Goal: Information Seeking & Learning: Learn about a topic

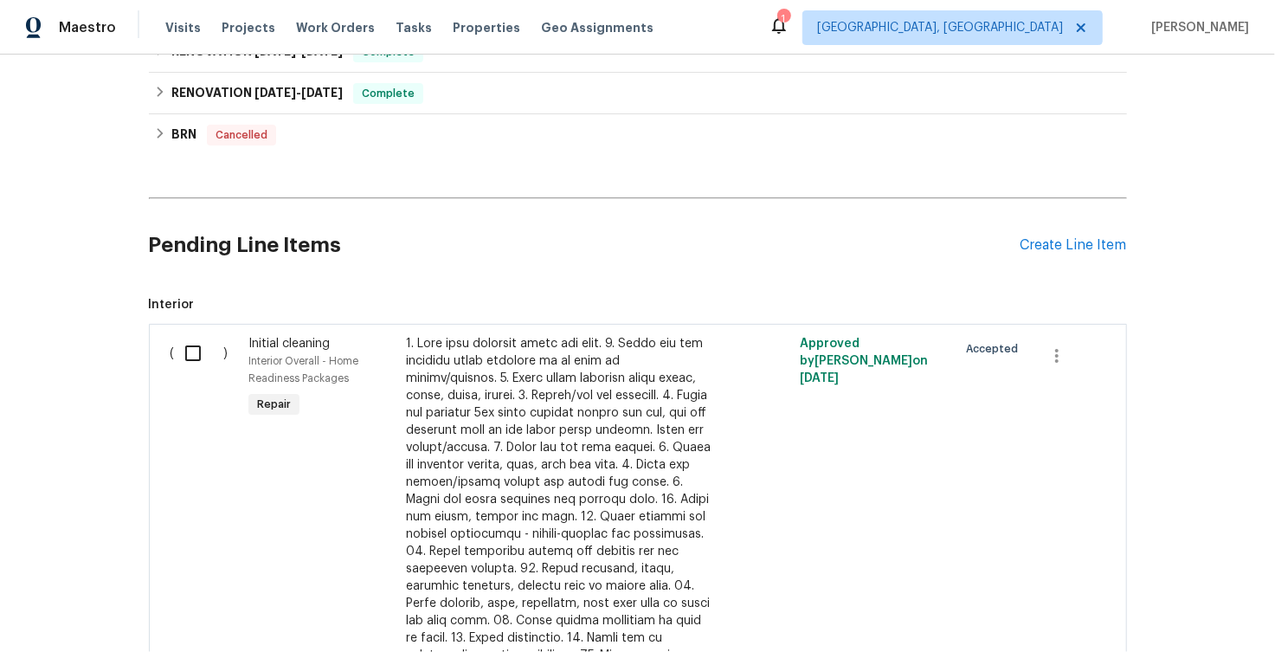
scroll to position [168, 0]
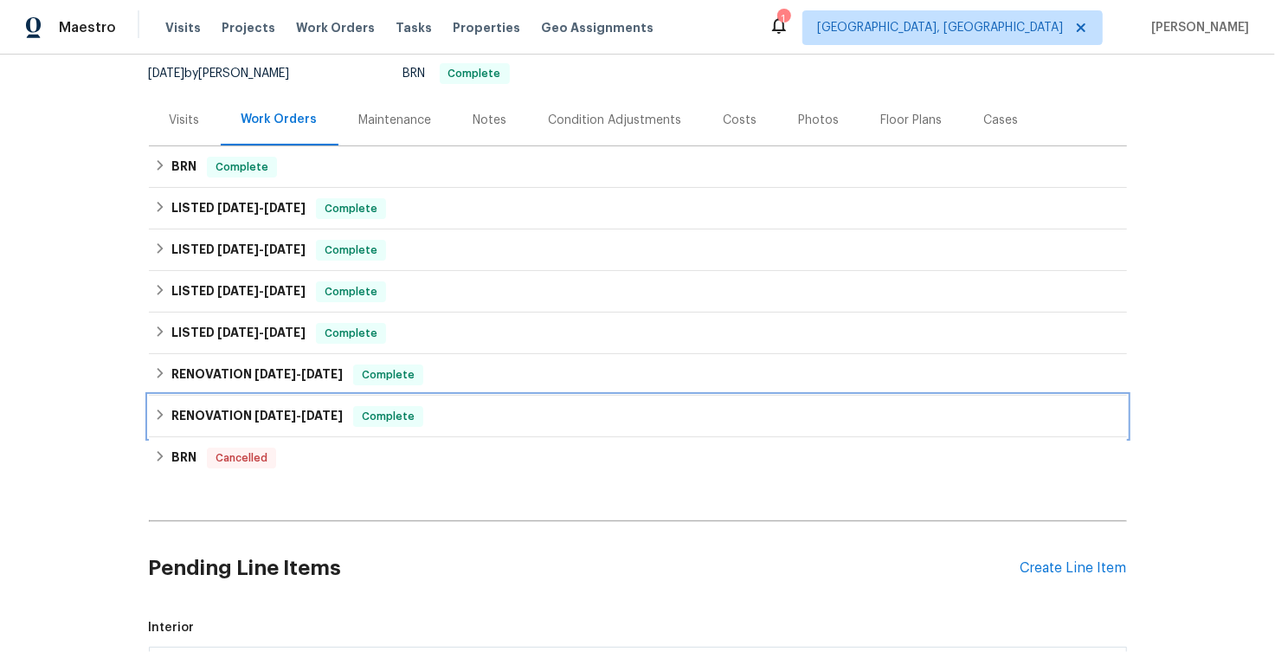
click at [160, 417] on icon at bounding box center [160, 415] width 12 height 12
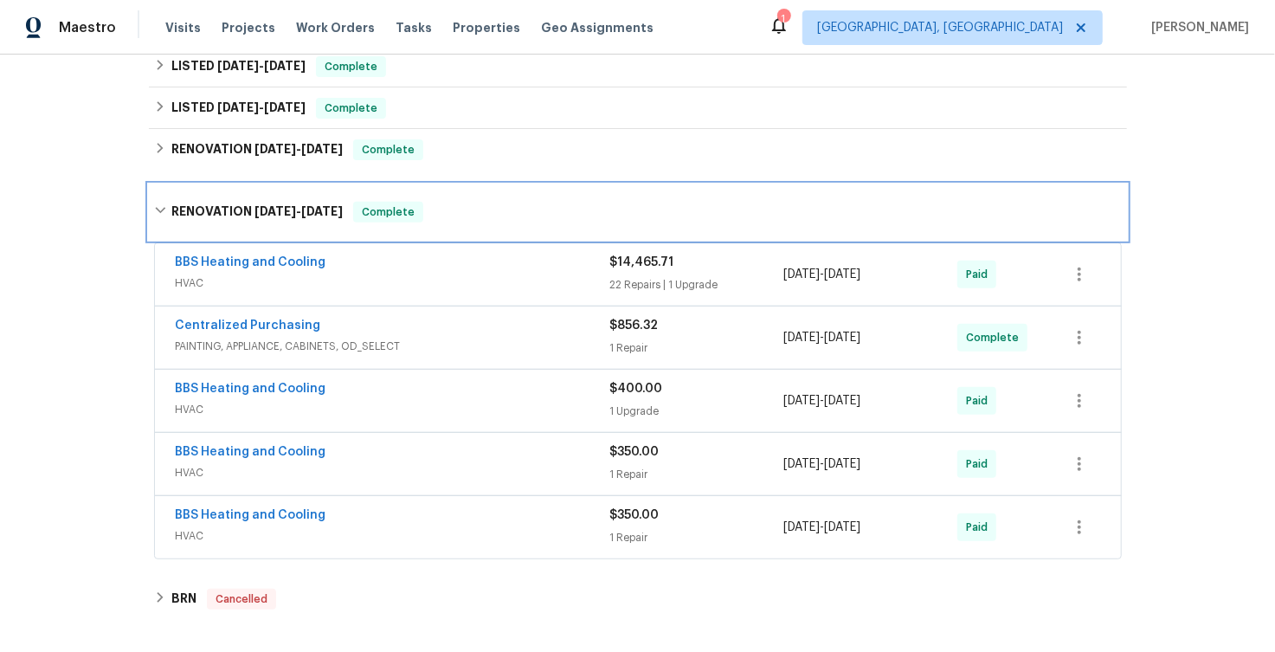
scroll to position [392, 0]
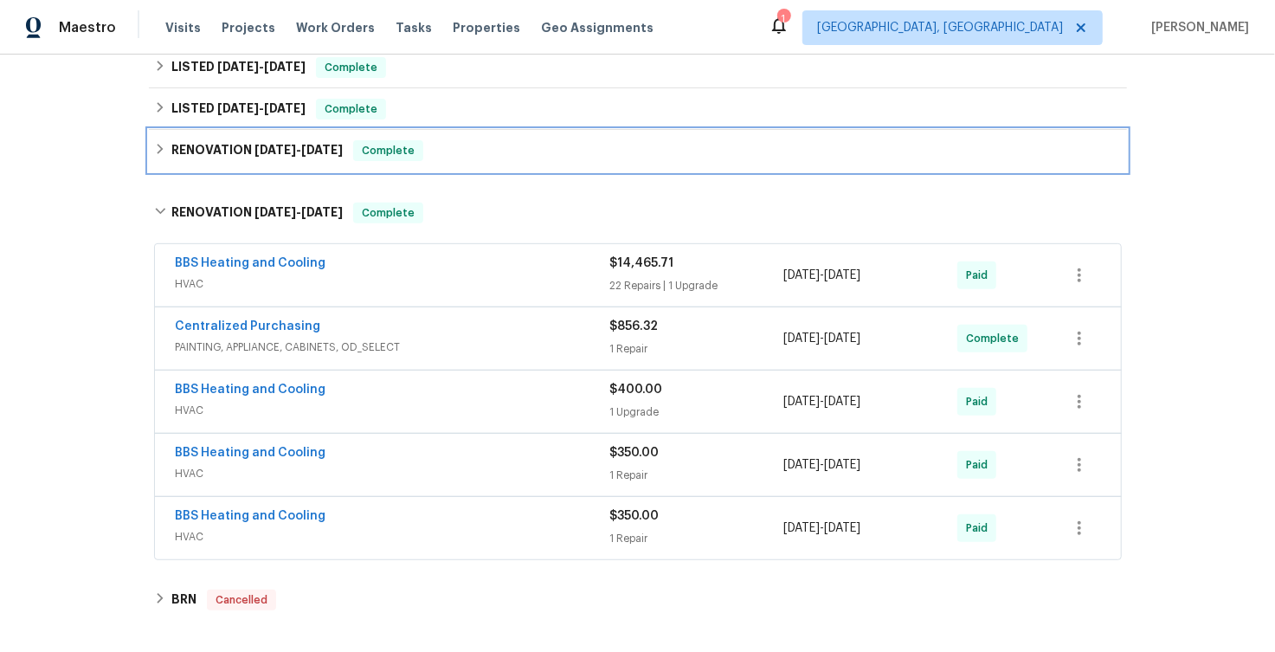
click at [156, 160] on div "RENOVATION [DATE] - [DATE] Complete" at bounding box center [638, 150] width 968 height 21
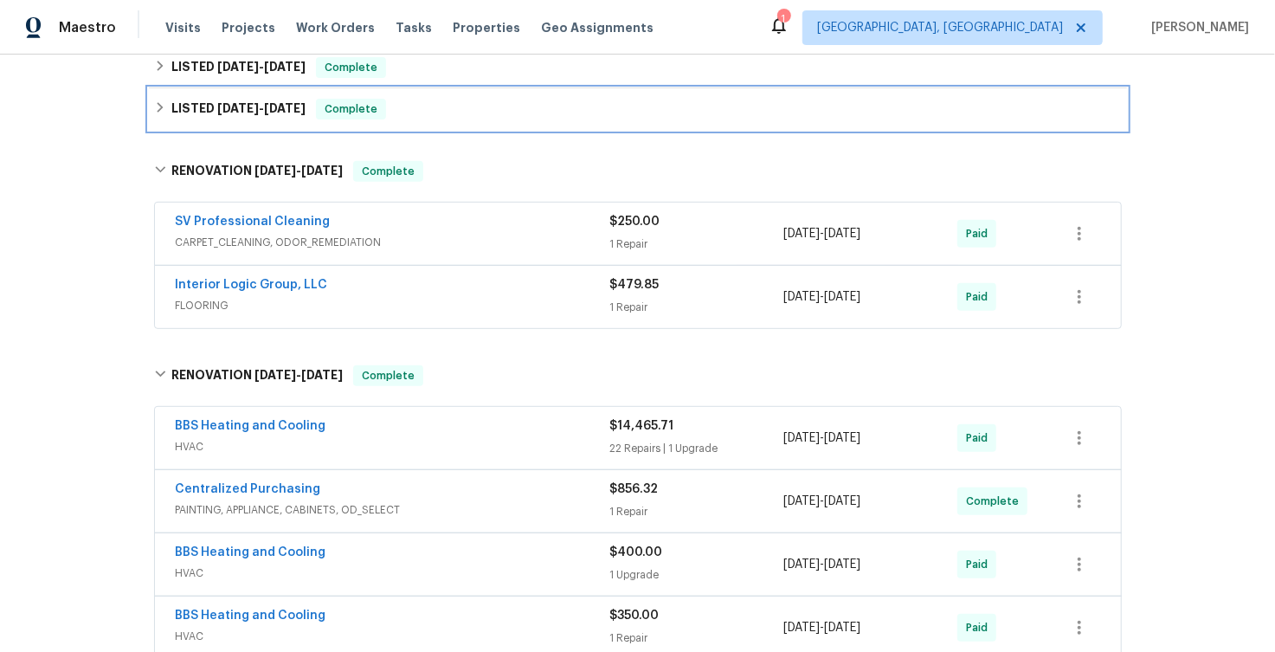
click at [166, 104] on div "LISTED [DATE] - [DATE] Complete" at bounding box center [638, 109] width 968 height 21
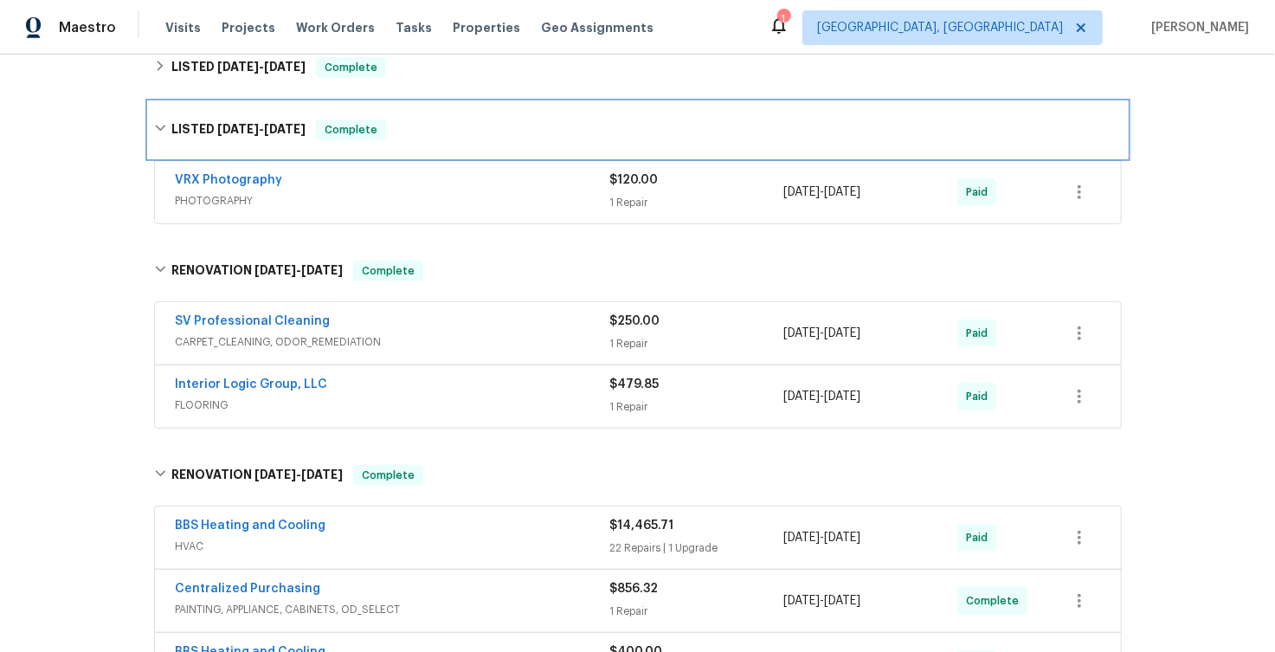
scroll to position [293, 0]
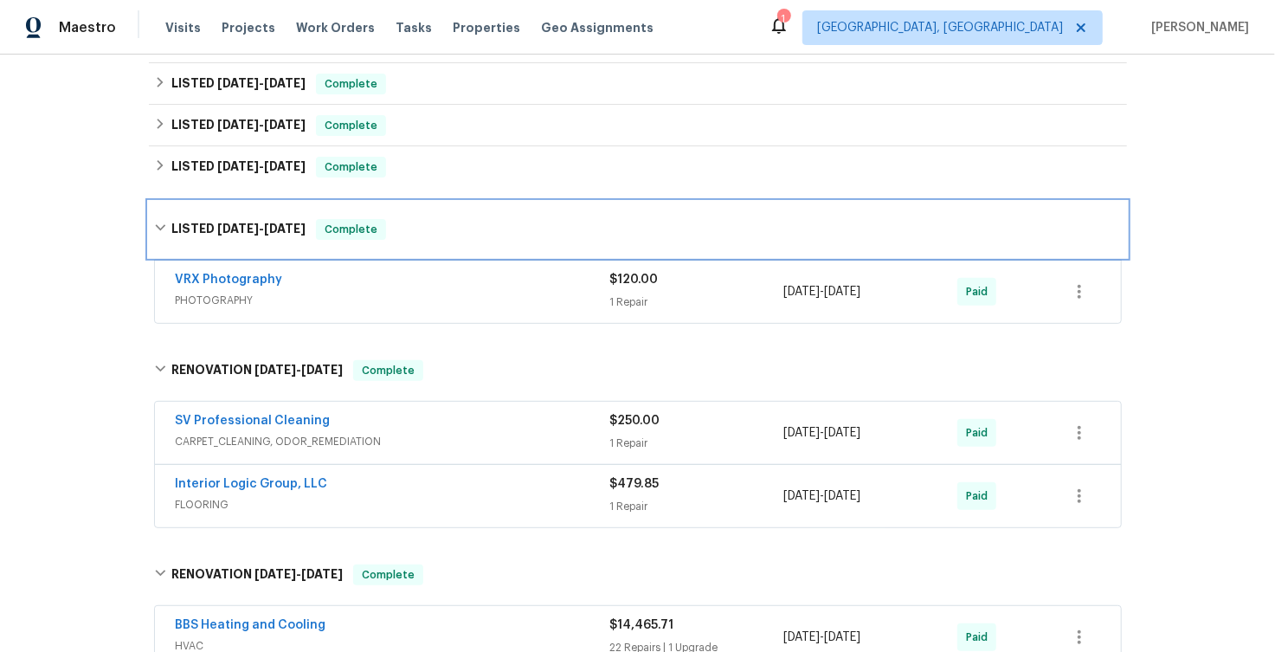
click at [156, 224] on icon at bounding box center [160, 228] width 12 height 12
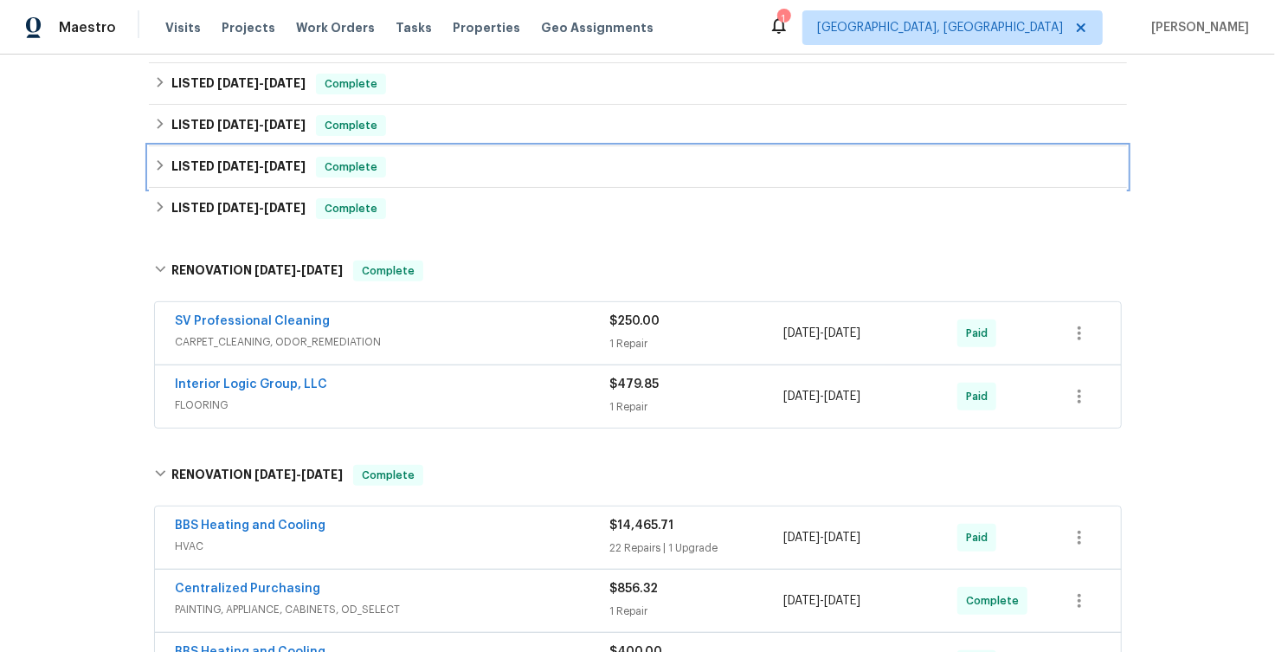
click at [156, 168] on icon at bounding box center [160, 165] width 12 height 12
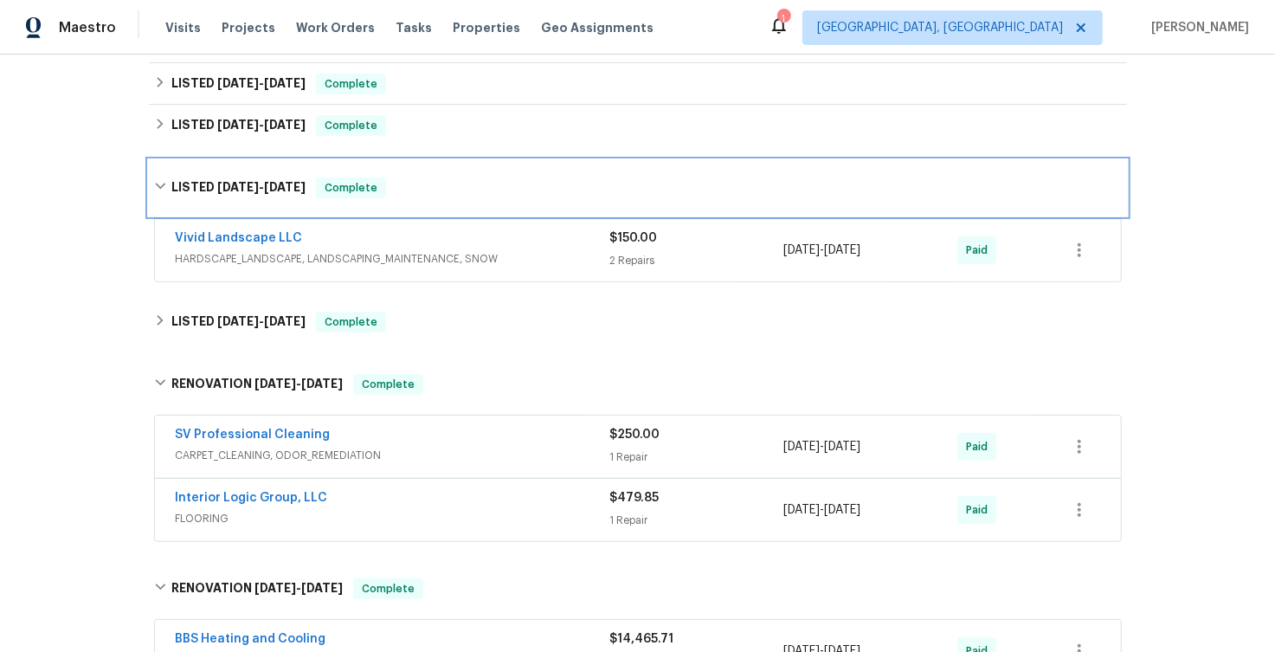
click at [156, 168] on div "LISTED [DATE] - [DATE] Complete" at bounding box center [638, 187] width 978 height 55
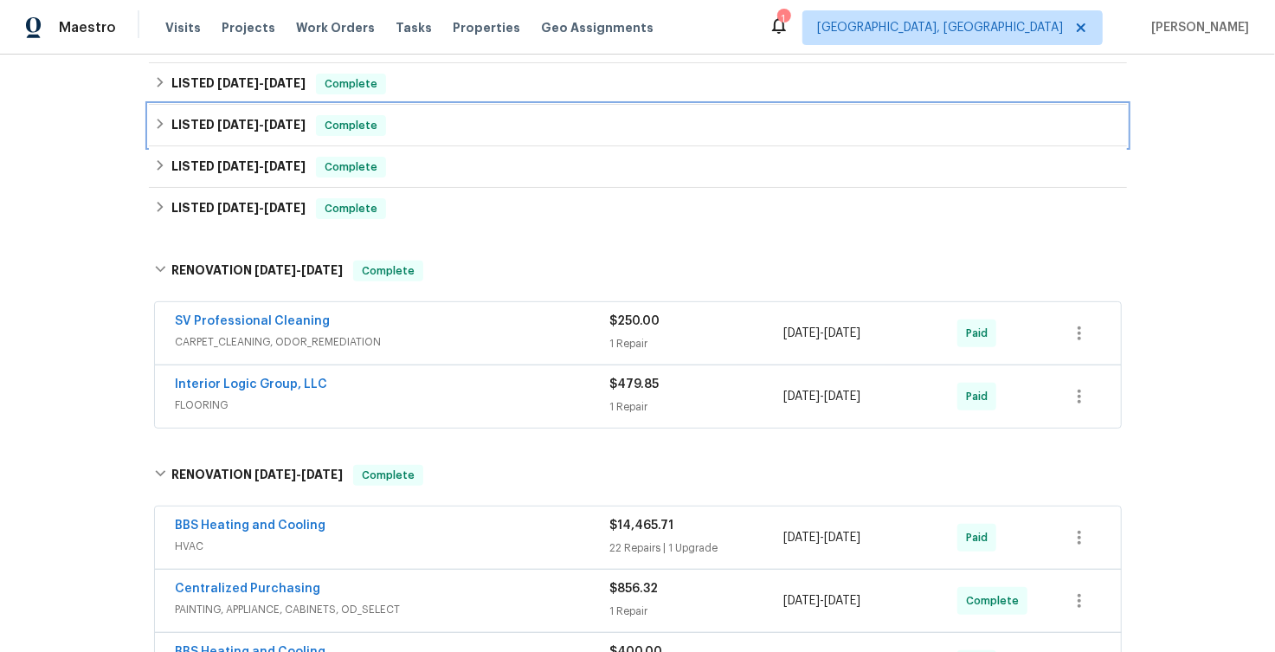
click at [156, 122] on icon at bounding box center [160, 124] width 12 height 12
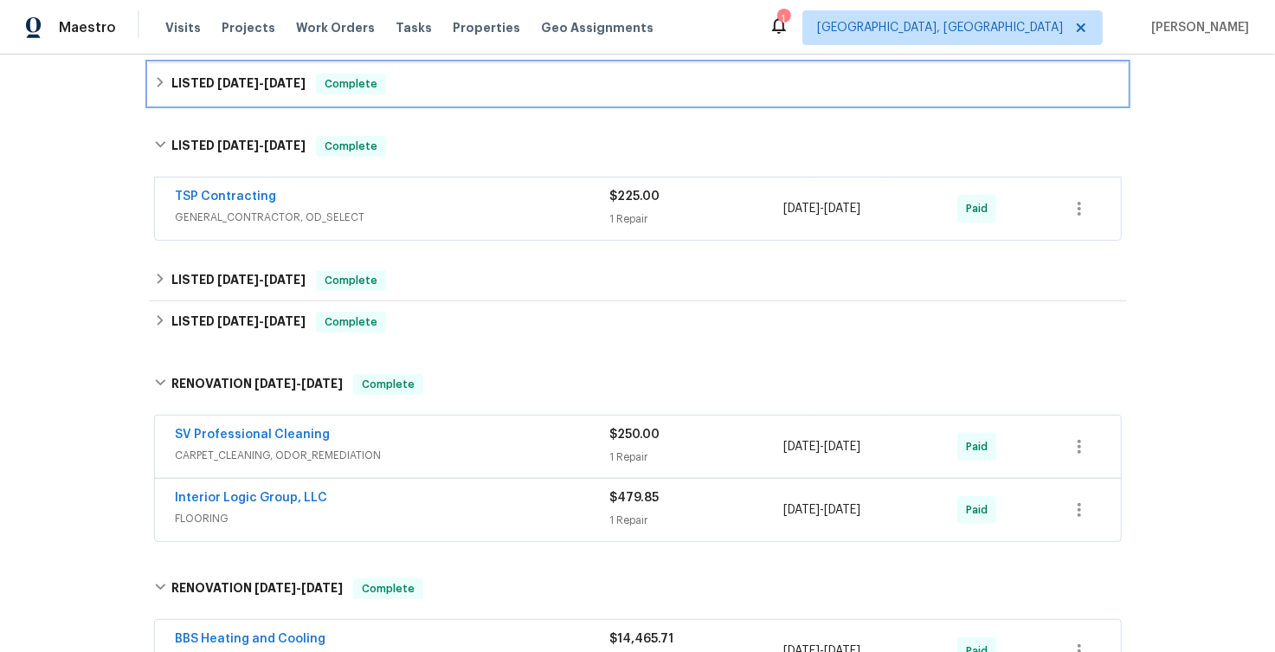
click at [160, 82] on icon at bounding box center [160, 82] width 12 height 12
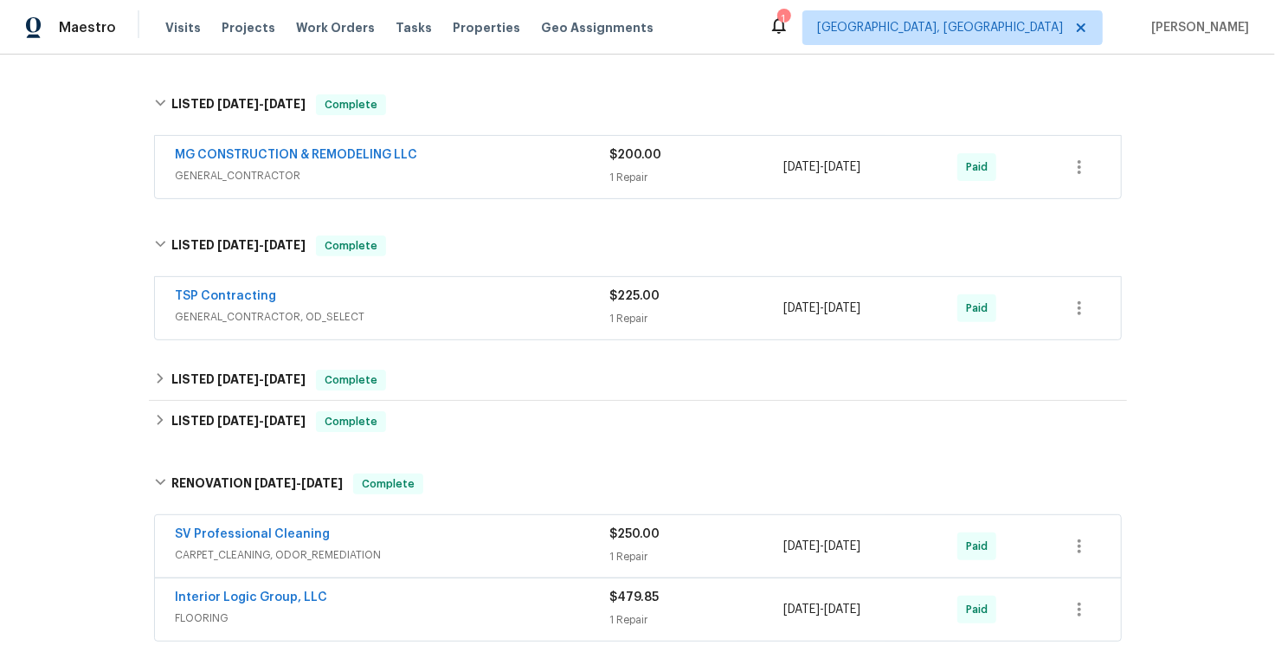
click at [477, 169] on span "GENERAL_CONTRACTOR" at bounding box center [393, 175] width 435 height 17
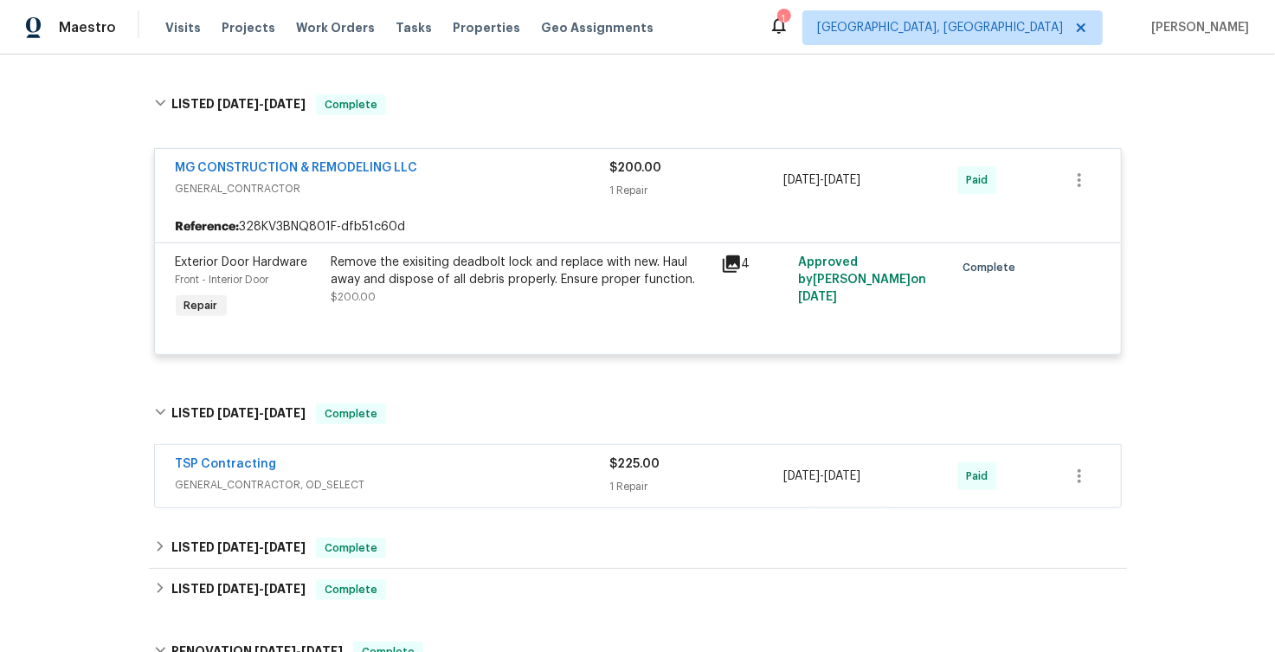
click at [478, 169] on div "MG CONSTRUCTION & REMODELING LLC" at bounding box center [393, 169] width 435 height 21
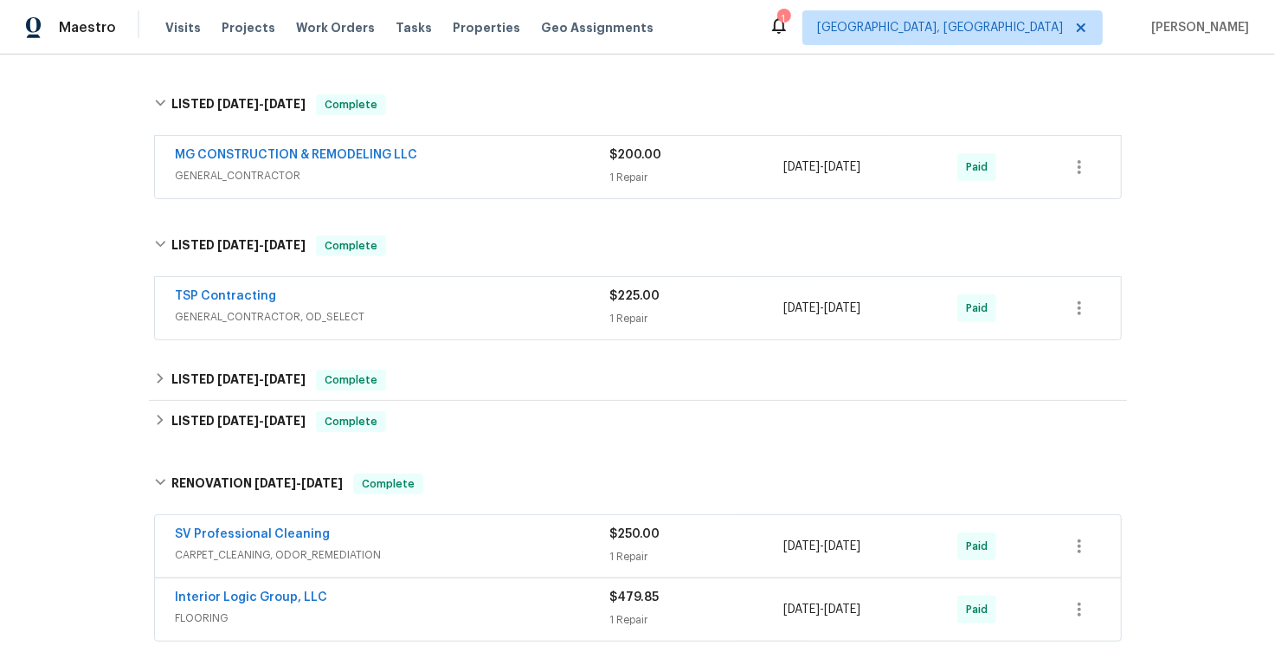
click at [453, 333] on div "TSP Contracting GENERAL_CONTRACTOR, OD_SELECT $225.00 1 Repair [DATE] - [DATE] …" at bounding box center [638, 308] width 966 height 62
click at [447, 308] on span "GENERAL_CONTRACTOR, OD_SELECT" at bounding box center [393, 316] width 435 height 17
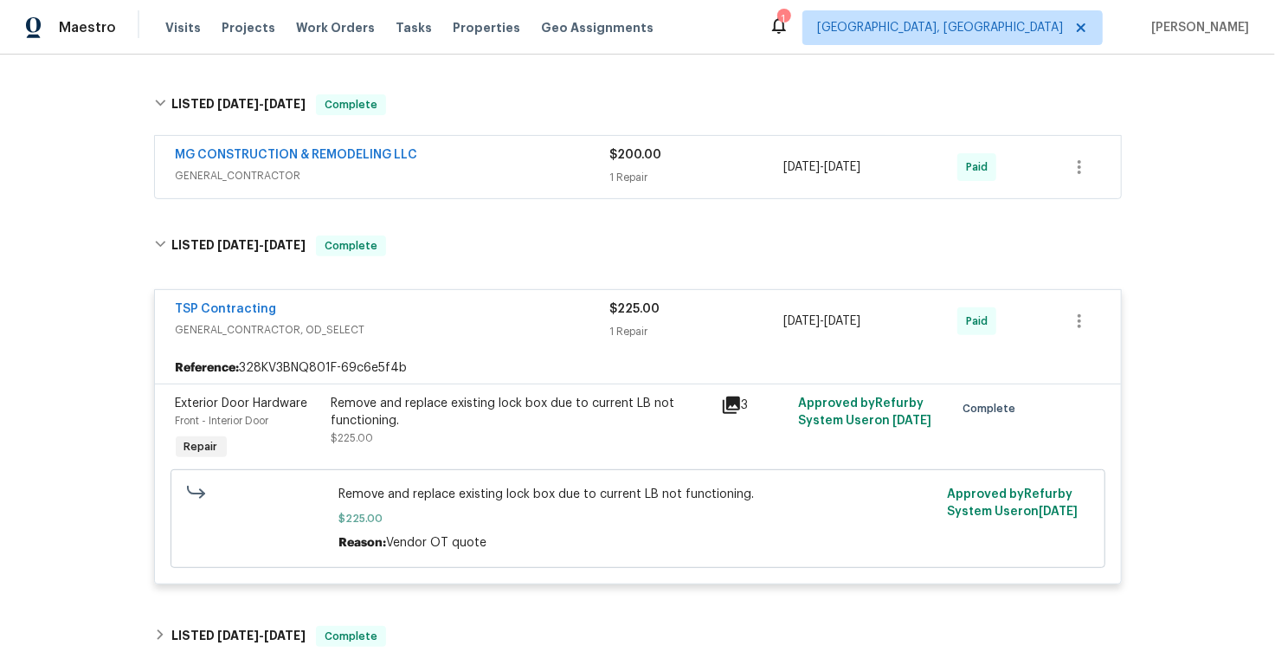
click at [447, 310] on div "TSP Contracting" at bounding box center [393, 310] width 435 height 21
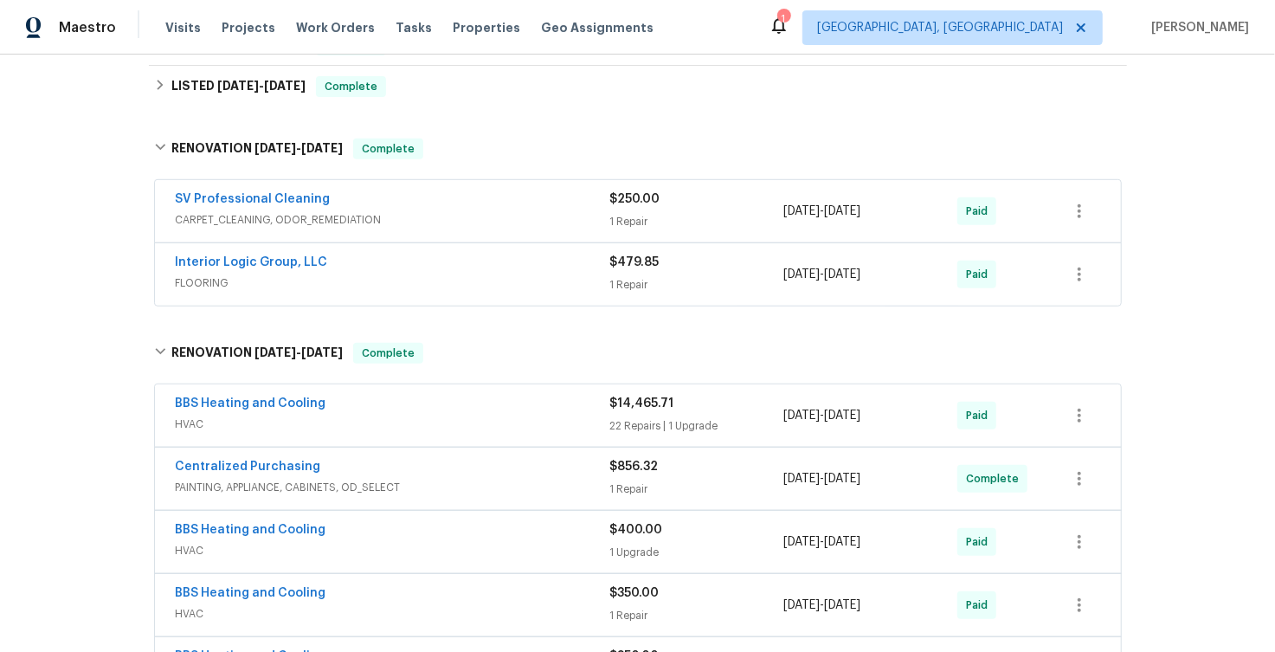
scroll to position [650, 0]
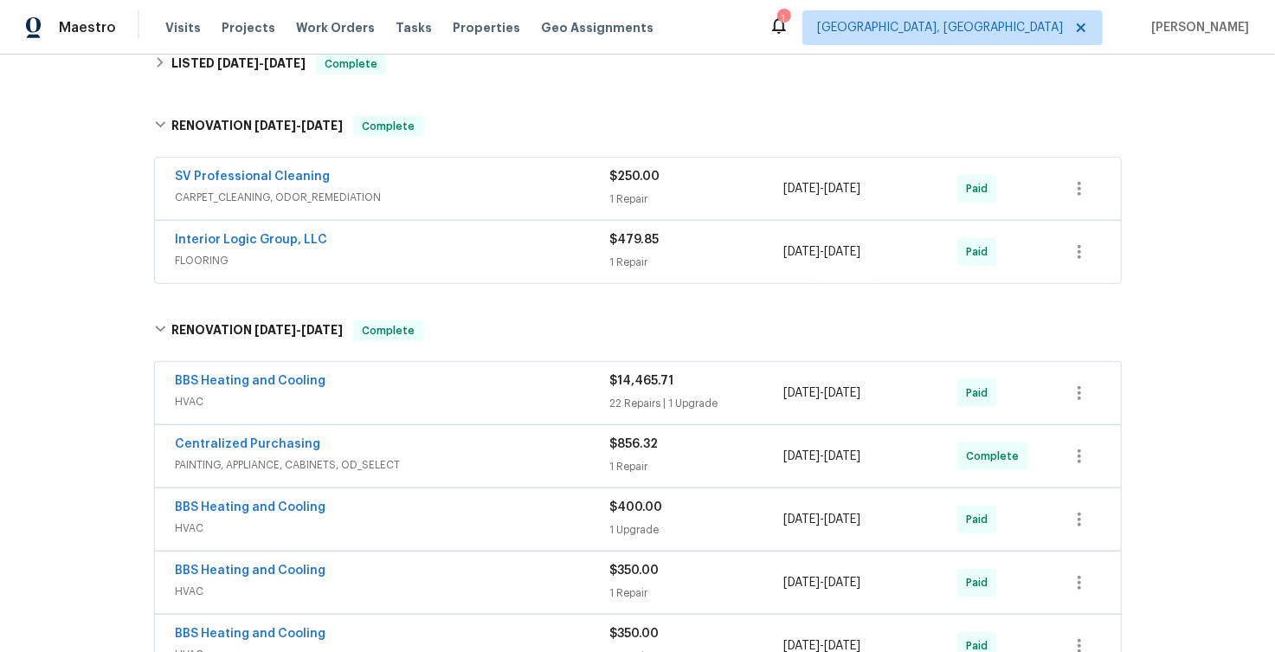
click at [476, 192] on span "CARPET_CLEANING, ODOR_REMEDIATION" at bounding box center [393, 197] width 435 height 17
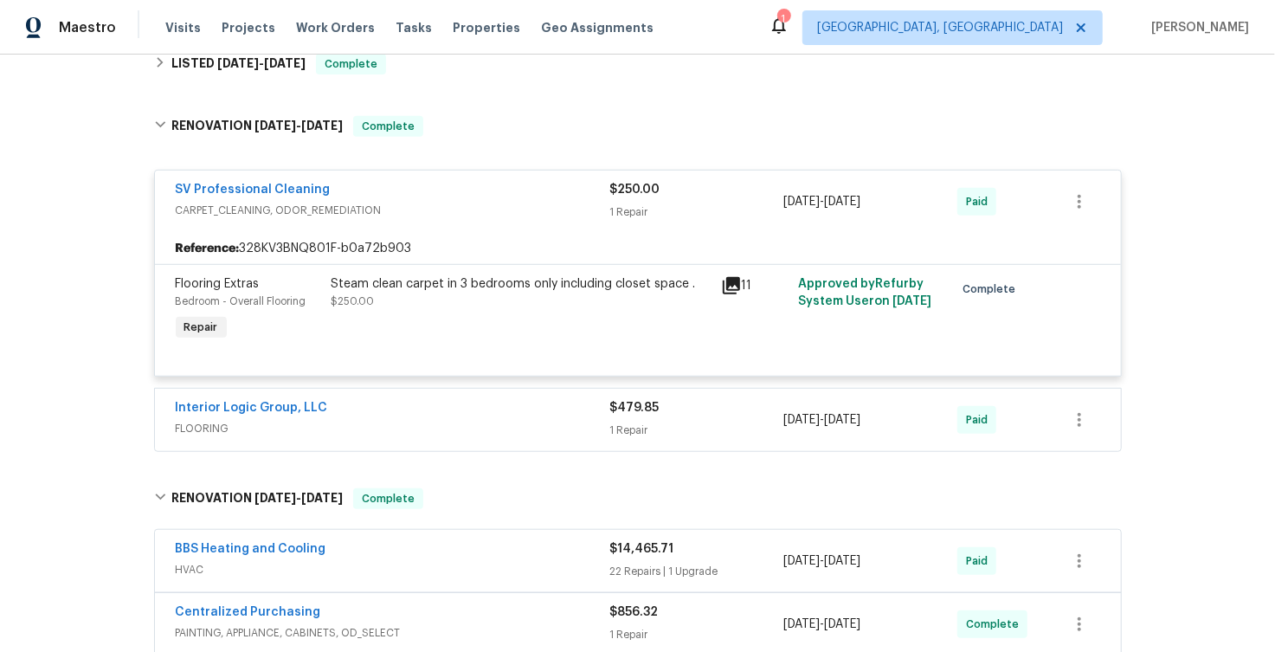
click at [477, 193] on div "SV Professional Cleaning" at bounding box center [393, 191] width 435 height 21
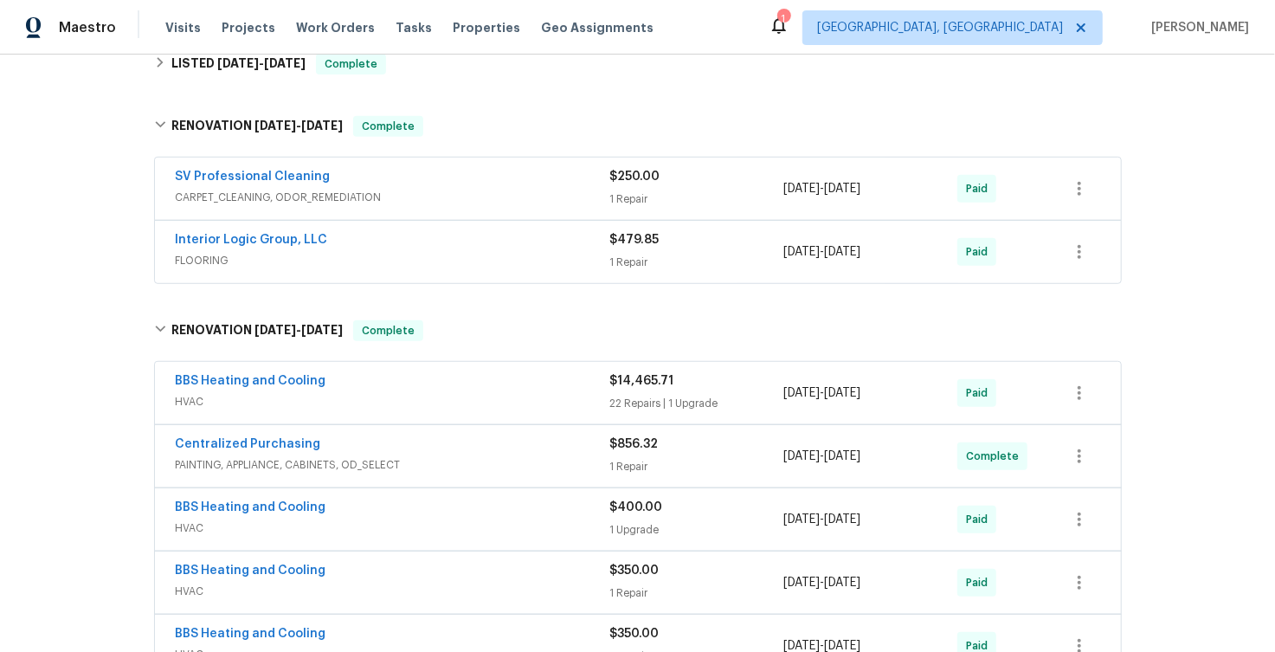
click at [468, 259] on span "FLOORING" at bounding box center [393, 260] width 435 height 17
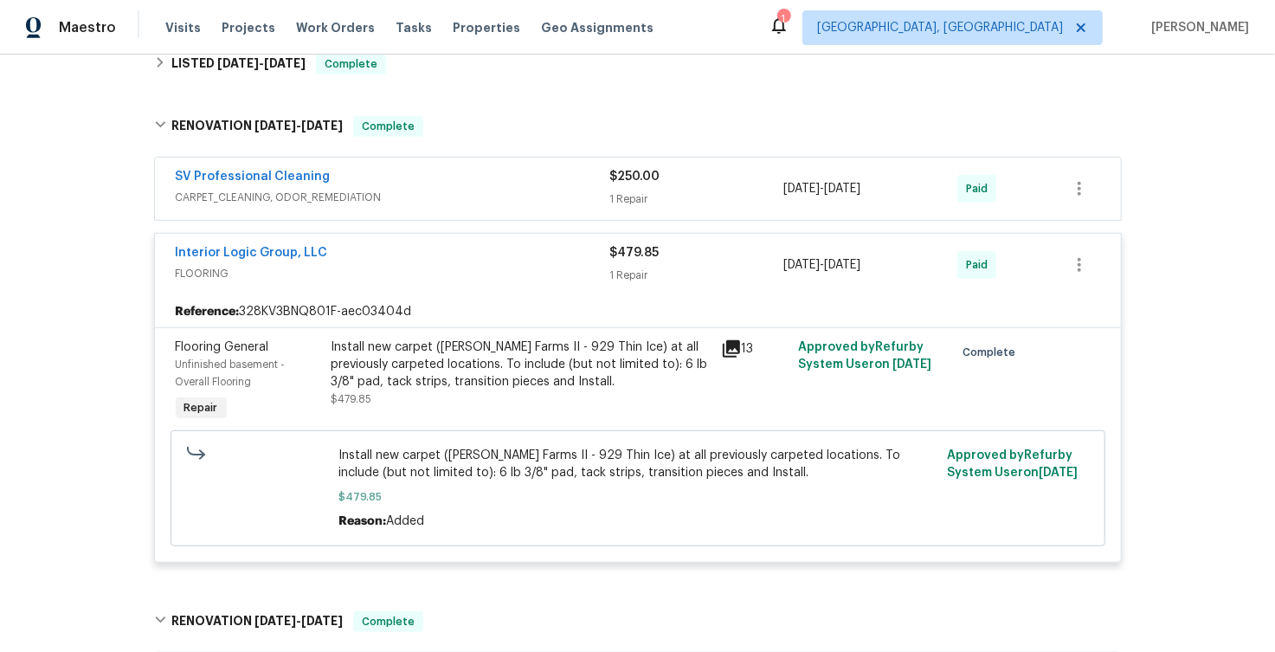
click at [468, 259] on div "Interior Logic Group, LLC" at bounding box center [393, 254] width 435 height 21
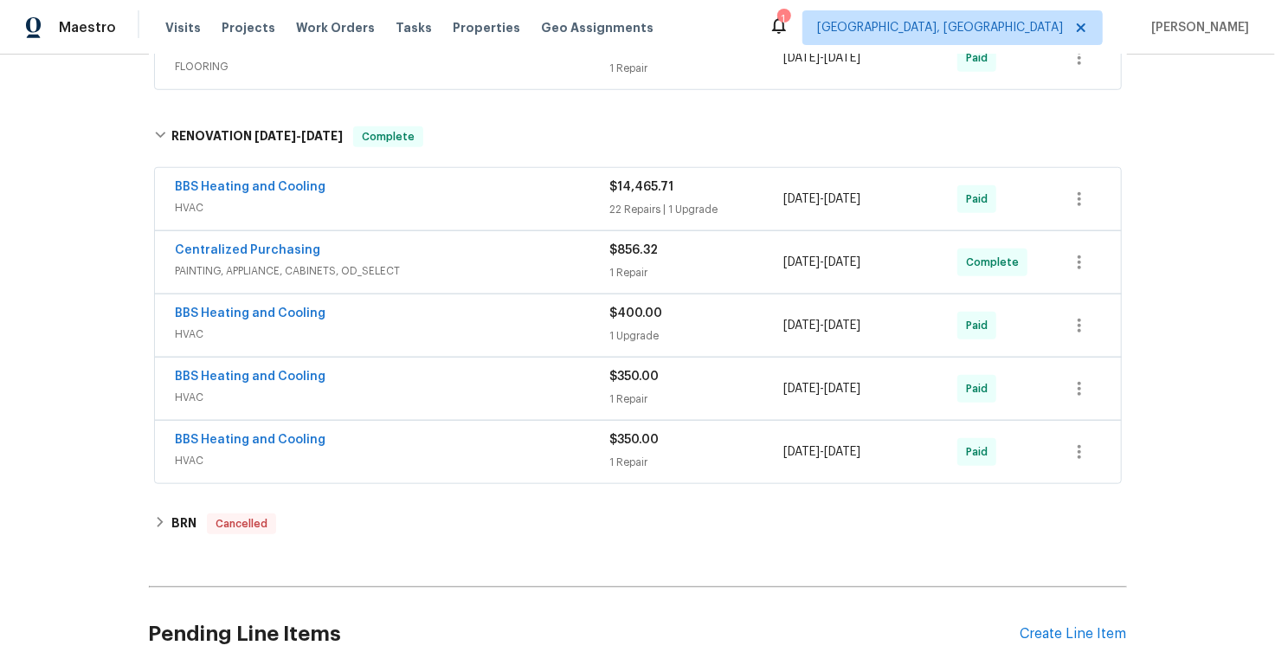
scroll to position [847, 0]
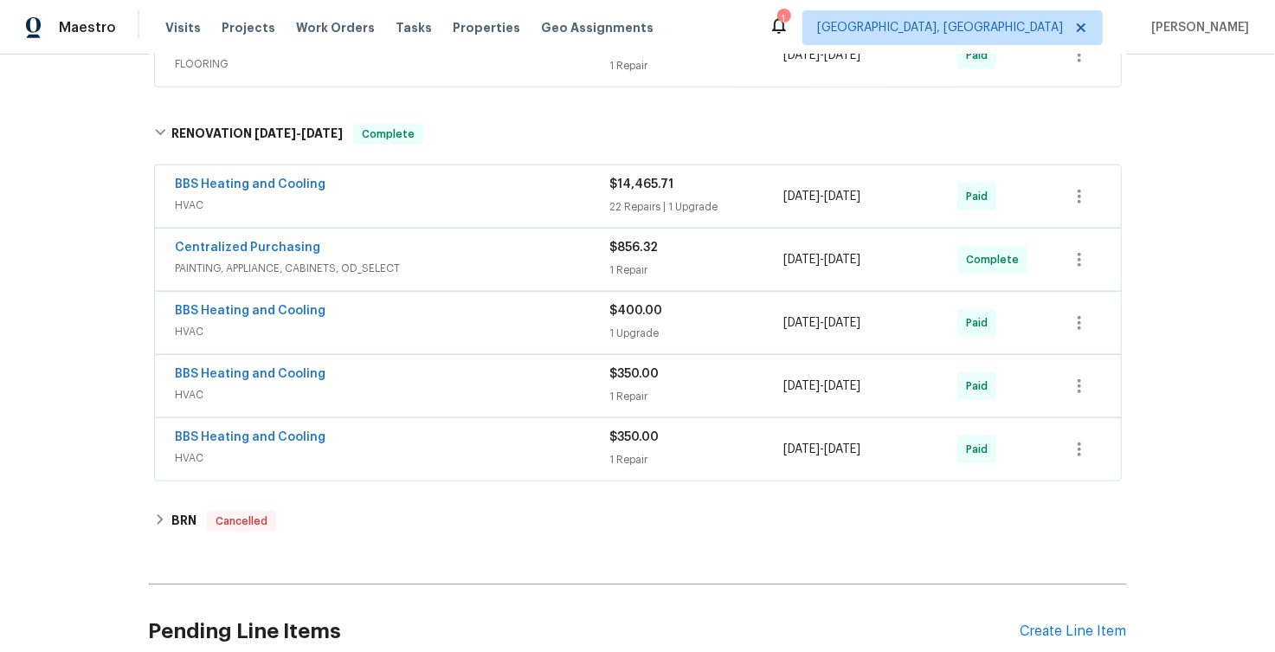
click at [446, 198] on span "HVAC" at bounding box center [393, 205] width 435 height 17
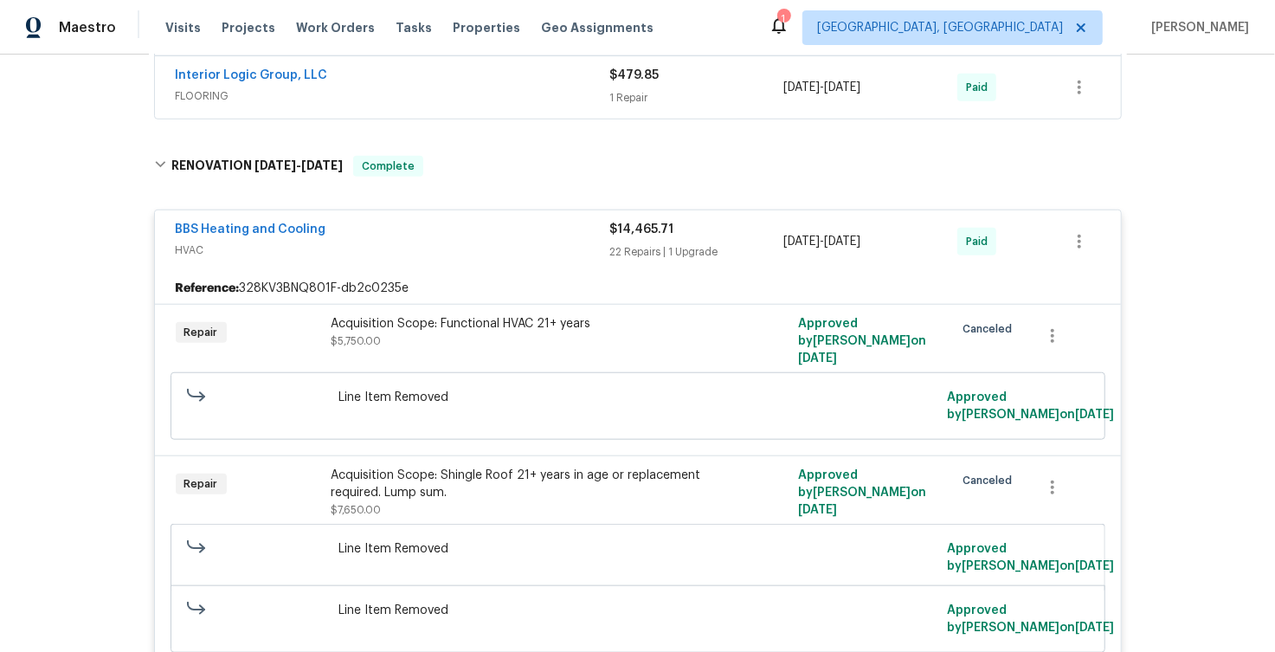
scroll to position [799, 0]
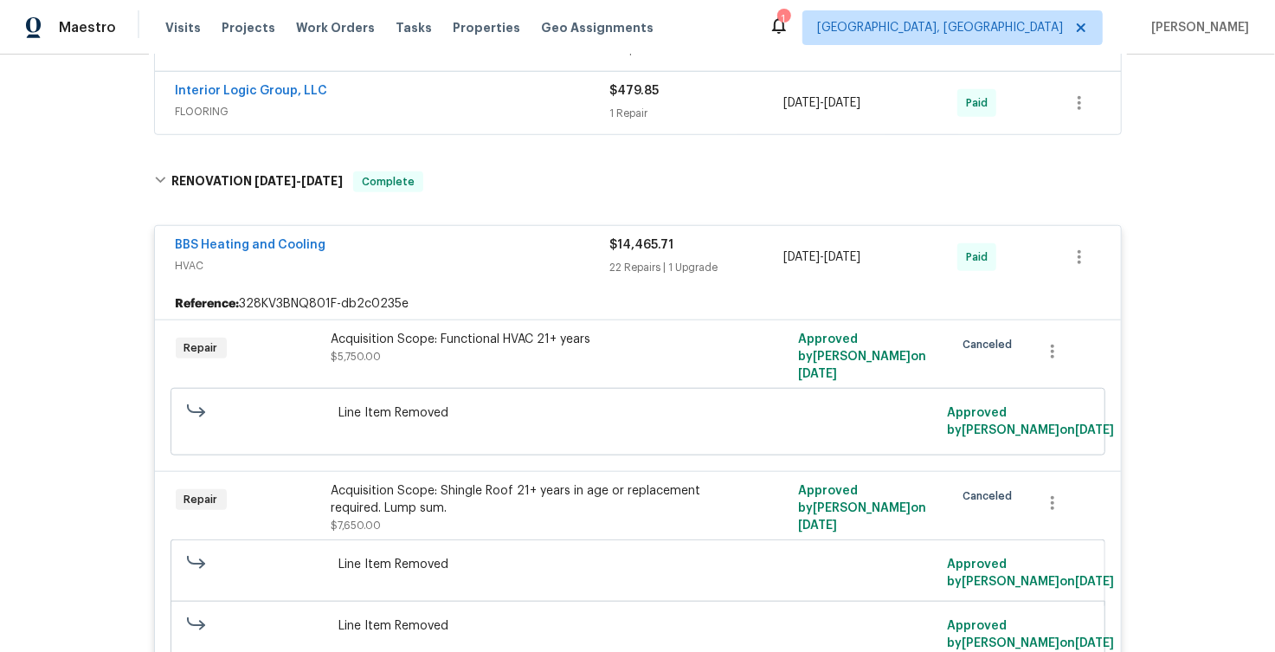
click at [384, 244] on div "BBS Heating and Cooling" at bounding box center [393, 246] width 435 height 21
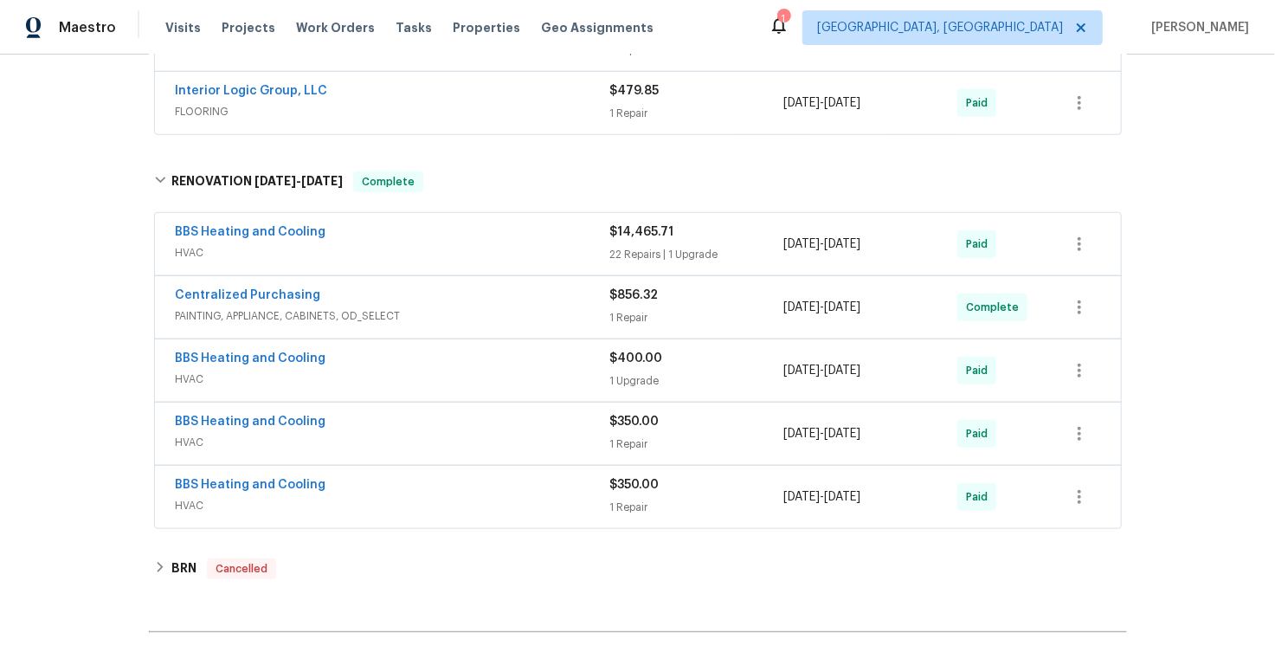
click at [435, 307] on span "PAINTING, APPLIANCE, CABINETS, OD_SELECT" at bounding box center [393, 315] width 435 height 17
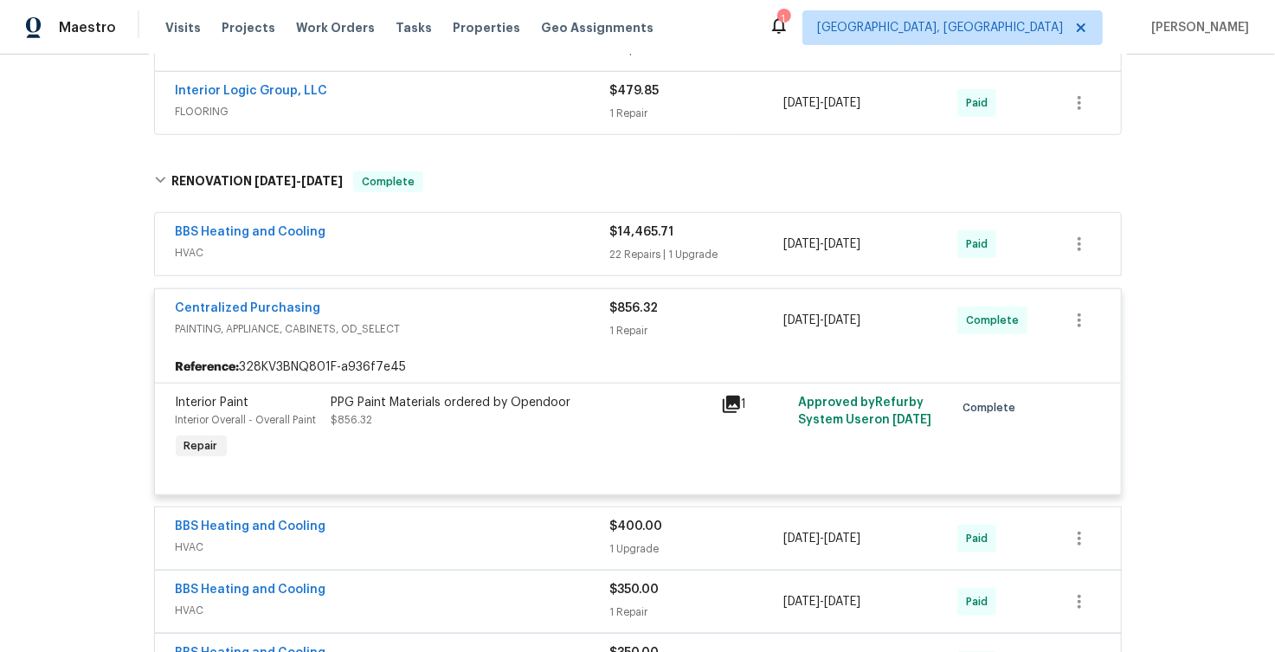
click at [435, 305] on div "Centralized Purchasing" at bounding box center [393, 310] width 435 height 21
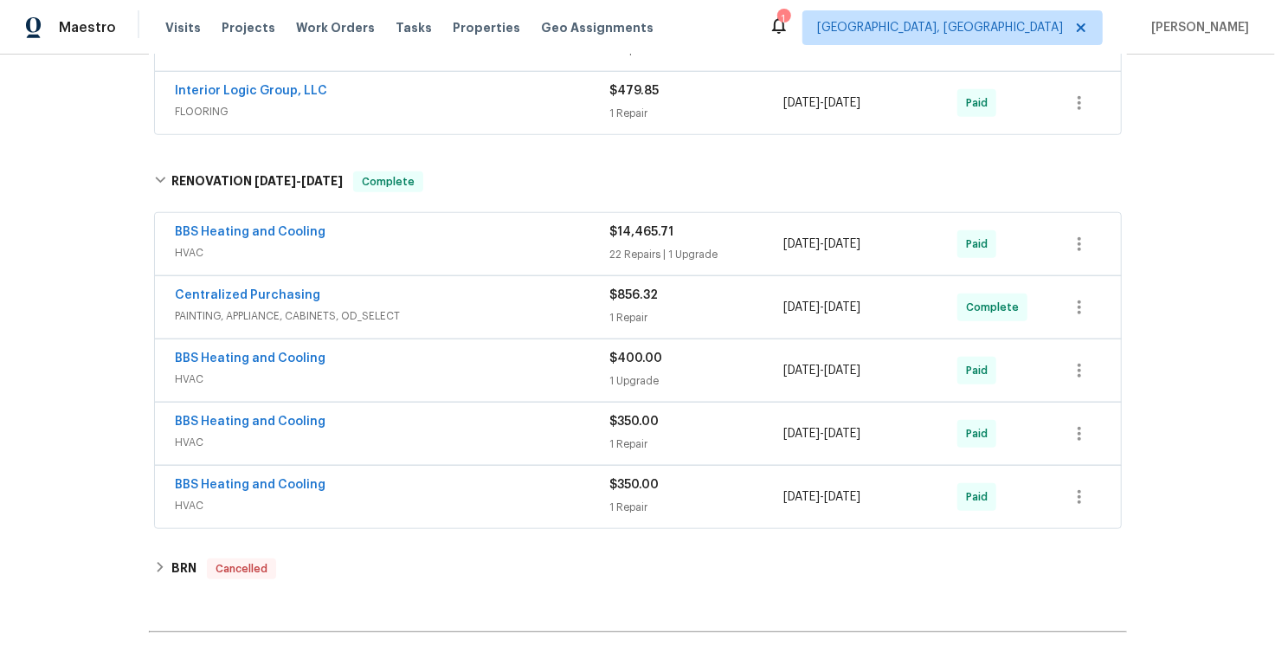
click at [402, 351] on div "BBS Heating and Cooling" at bounding box center [393, 360] width 435 height 21
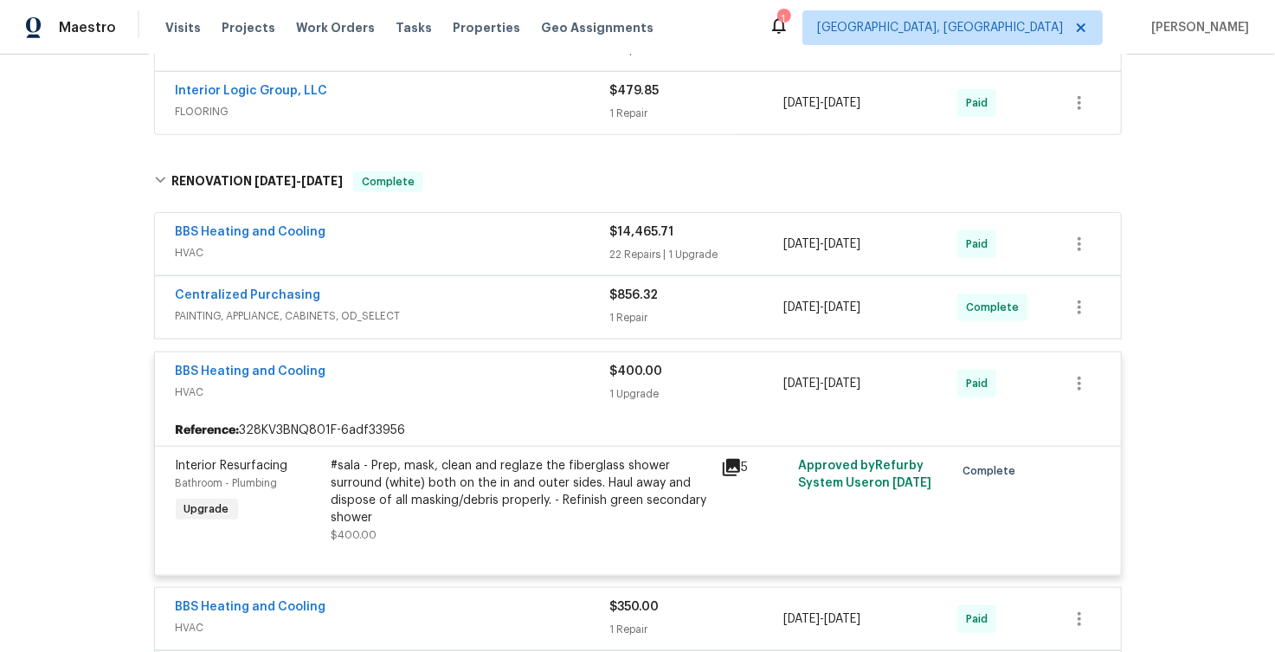
click at [402, 352] on div "BBS Heating and Cooling HVAC $400.00 1 Upgrade [DATE] - [DATE] Paid" at bounding box center [638, 383] width 966 height 62
click at [398, 369] on div "BBS Heating and Cooling" at bounding box center [393, 373] width 435 height 21
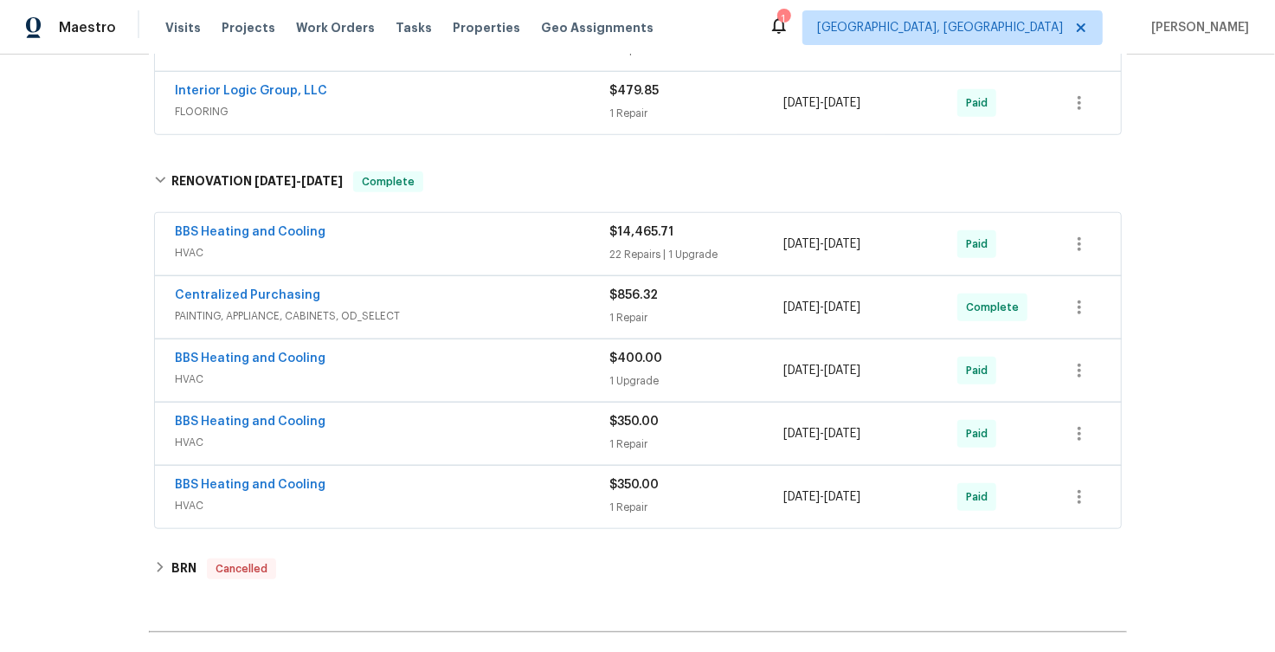
click at [392, 404] on div "BBS Heating and Cooling HVAC $350.00 1 Repair [DATE] - [DATE] Paid" at bounding box center [638, 434] width 966 height 62
click at [388, 420] on div "BBS Heating and Cooling" at bounding box center [393, 423] width 435 height 21
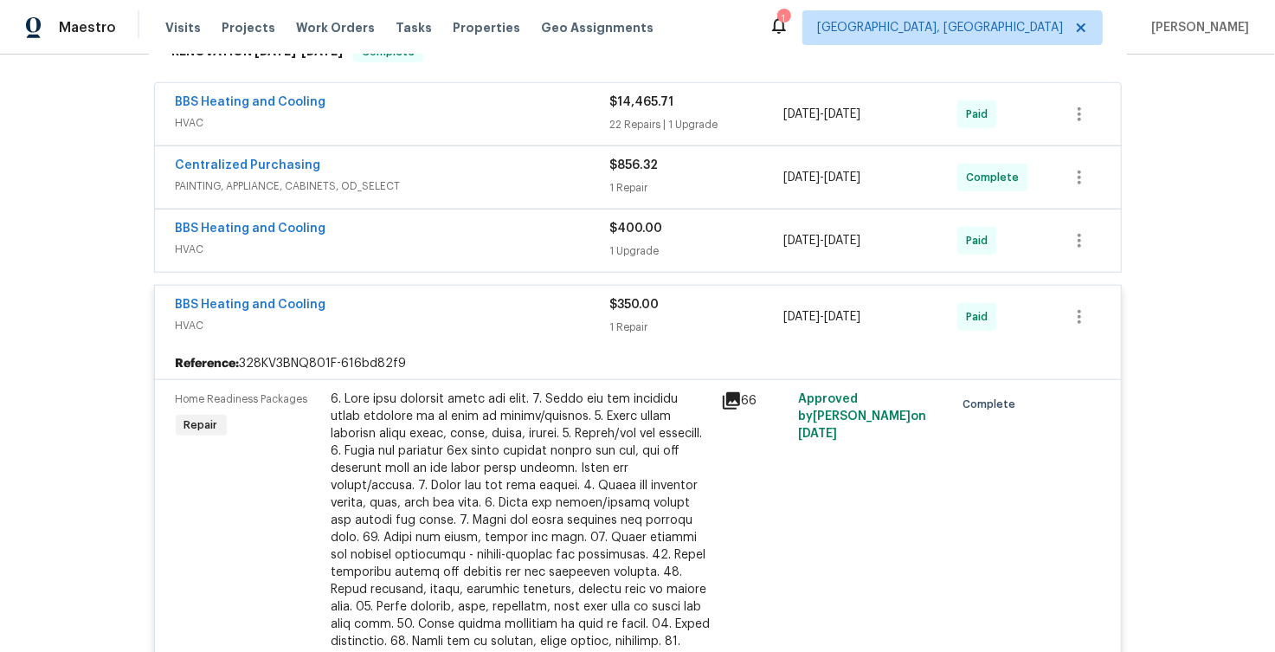
scroll to position [895, 0]
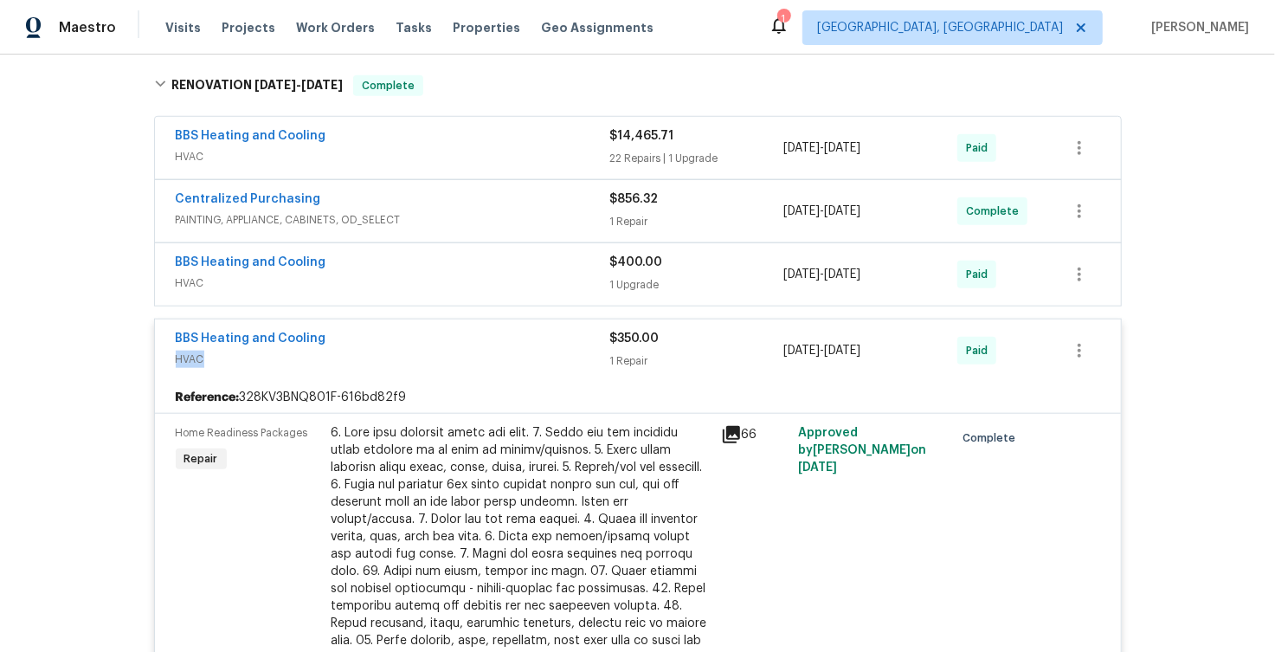
click at [394, 351] on span "HVAC" at bounding box center [393, 359] width 435 height 17
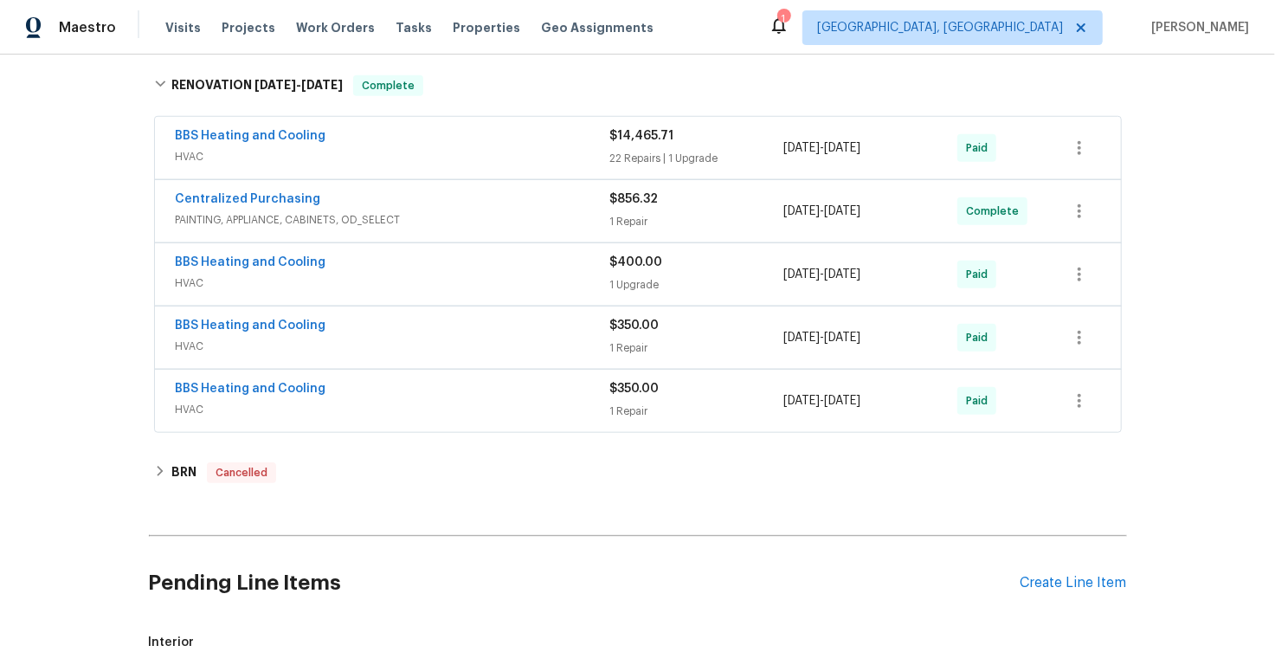
click at [417, 386] on div "BBS Heating and Cooling" at bounding box center [393, 390] width 435 height 21
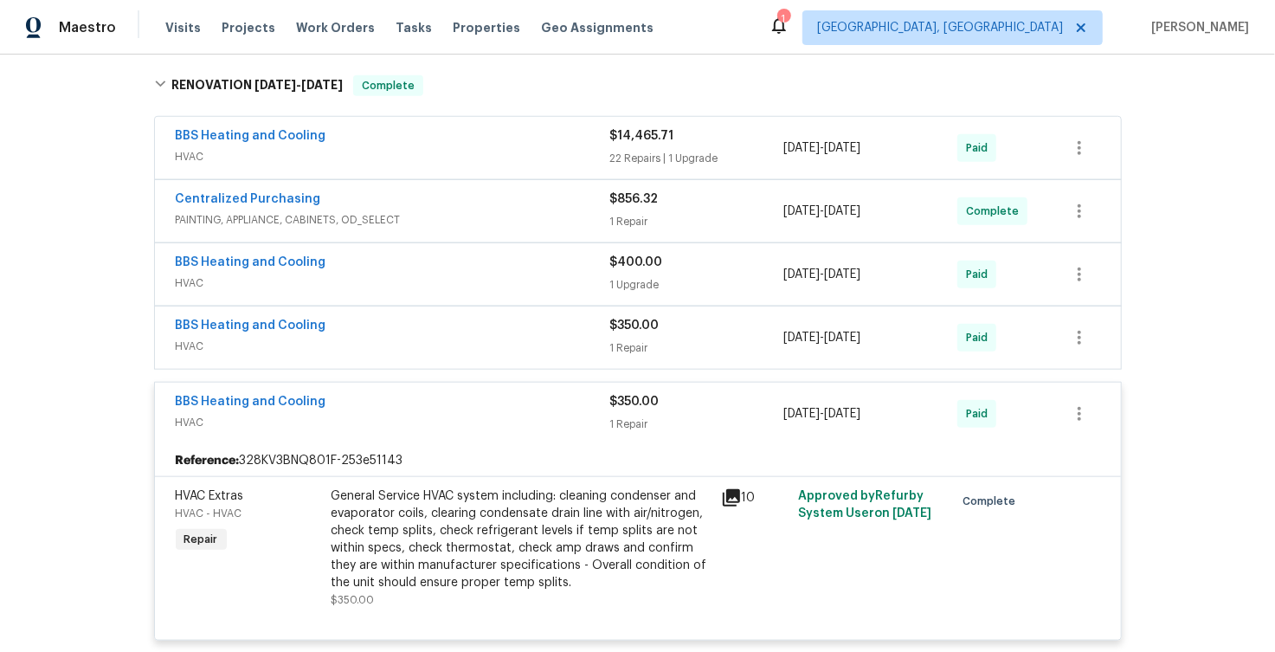
click at [416, 404] on div "BBS Heating and Cooling" at bounding box center [393, 403] width 435 height 21
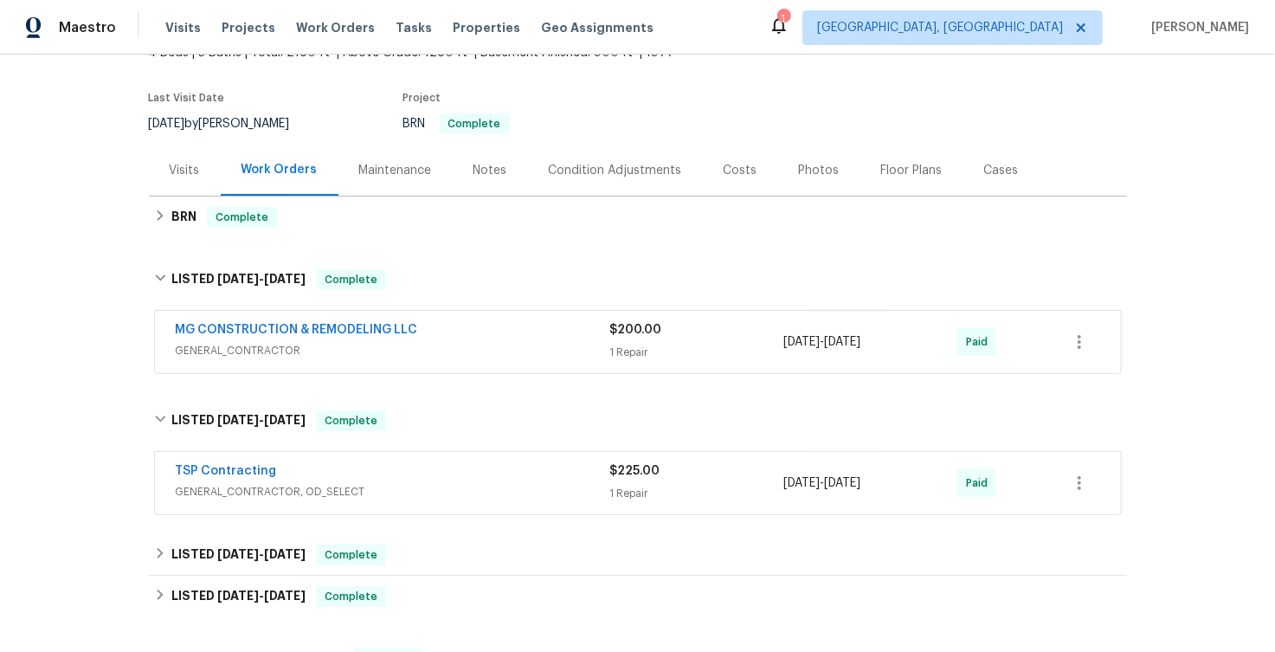
scroll to position [0, 0]
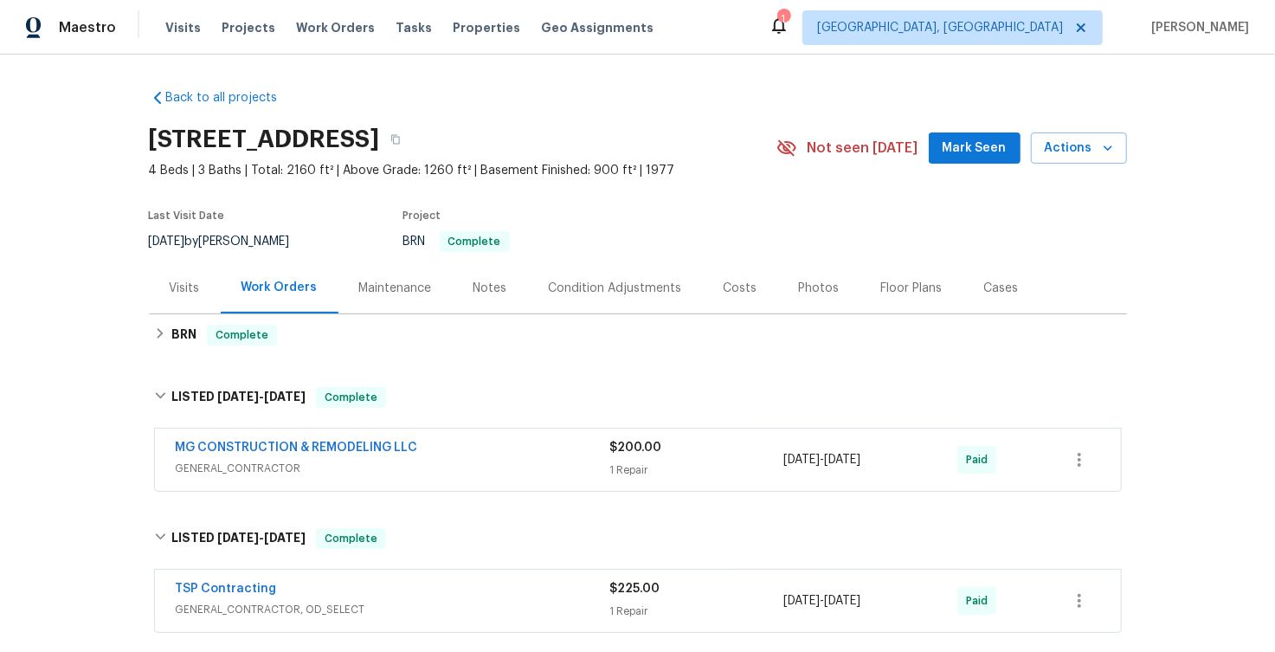
click at [191, 293] on div "Visits" at bounding box center [185, 288] width 30 height 17
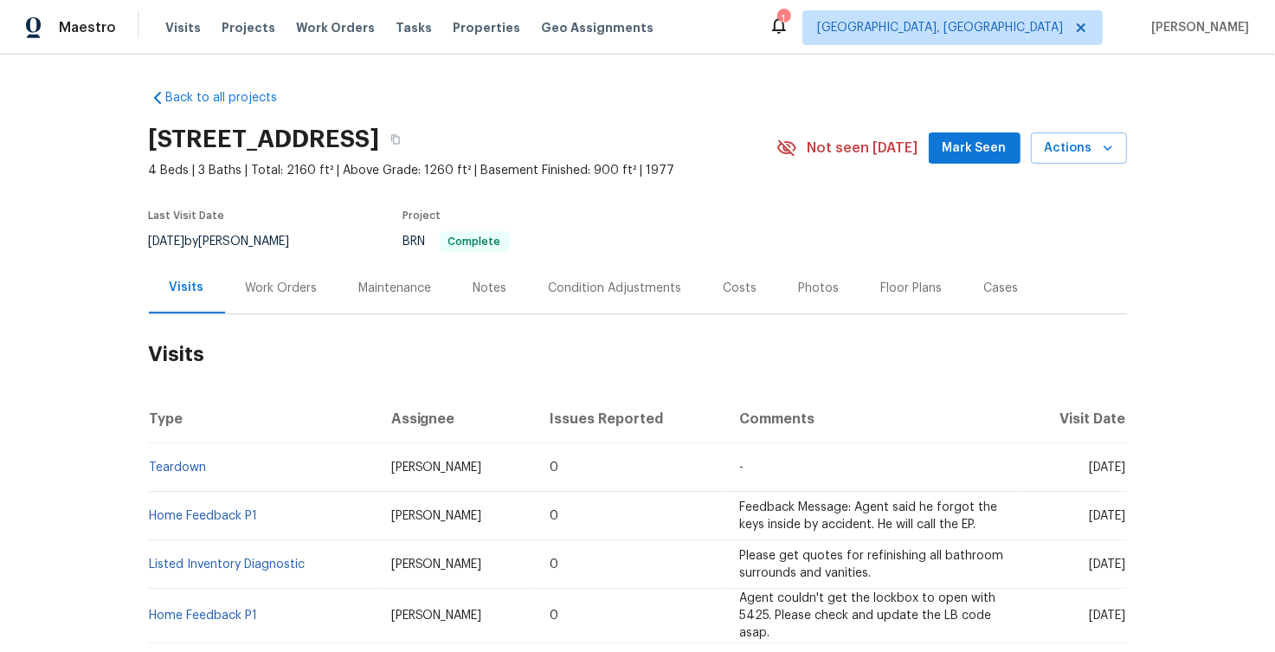
scroll to position [448, 0]
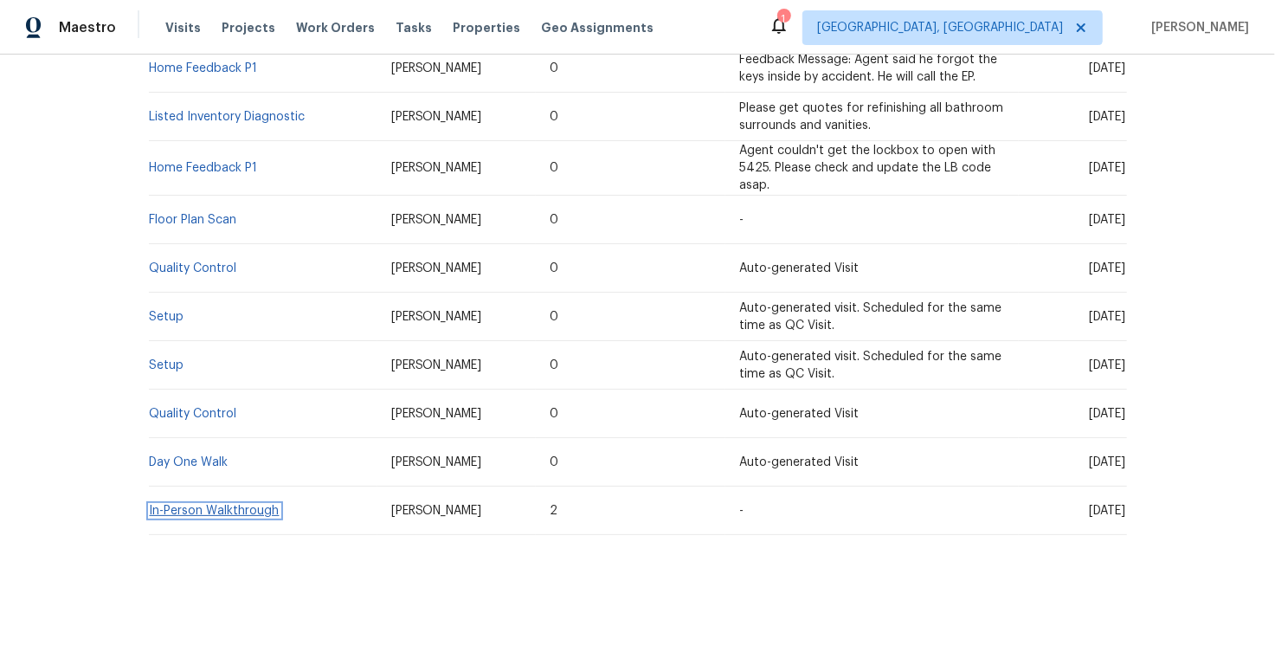
click at [195, 508] on link "In-Person Walkthrough" at bounding box center [215, 511] width 130 height 12
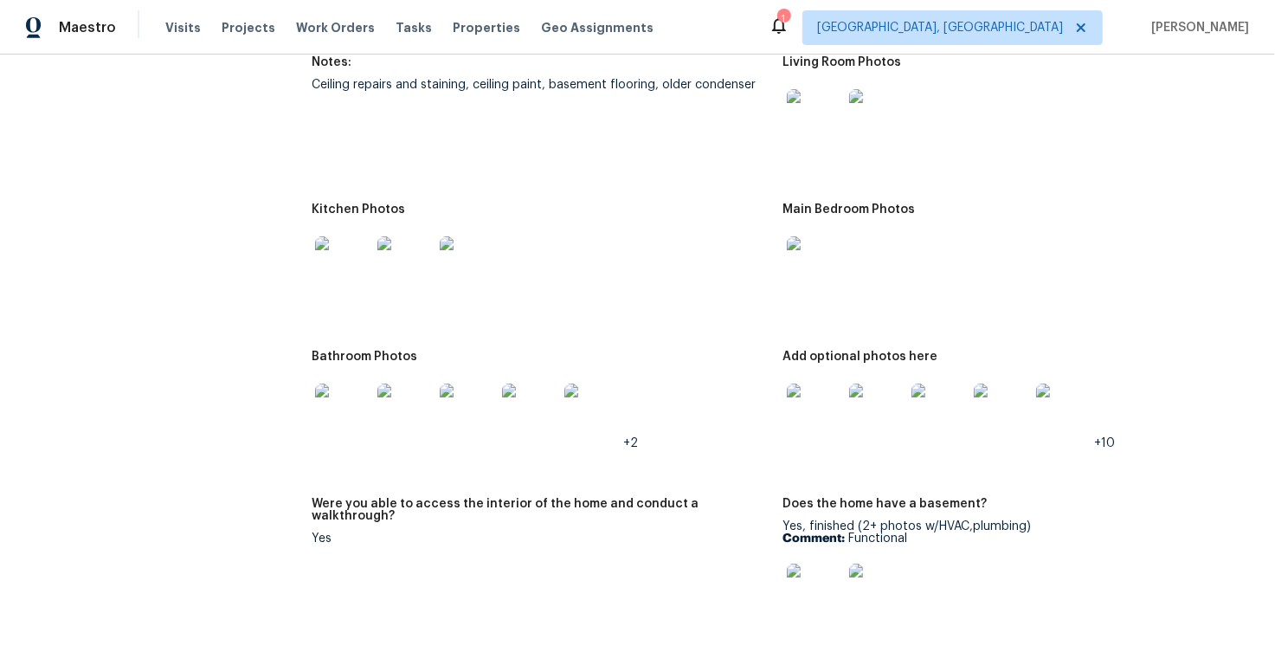
scroll to position [2044, 0]
click at [437, 231] on div at bounding box center [467, 265] width 62 height 76
click at [394, 240] on img at bounding box center [405, 264] width 55 height 55
